Goal: Find specific page/section: Find specific page/section

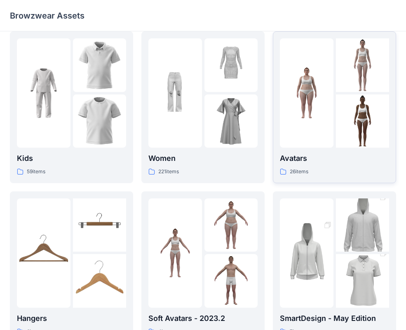
scroll to position [12, 0]
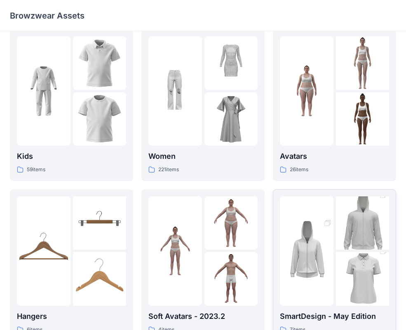
click at [302, 243] on img at bounding box center [307, 251] width 54 height 80
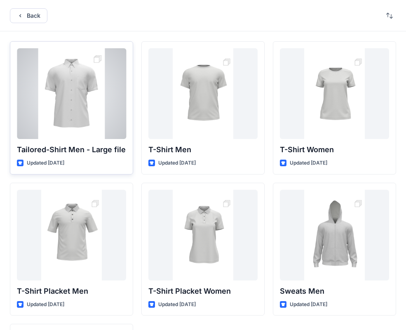
click at [87, 104] on div at bounding box center [71, 93] width 109 height 91
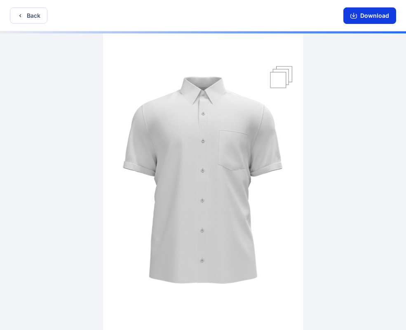
click at [353, 14] on icon "button" at bounding box center [354, 15] width 7 height 7
